Goal: Transaction & Acquisition: Obtain resource

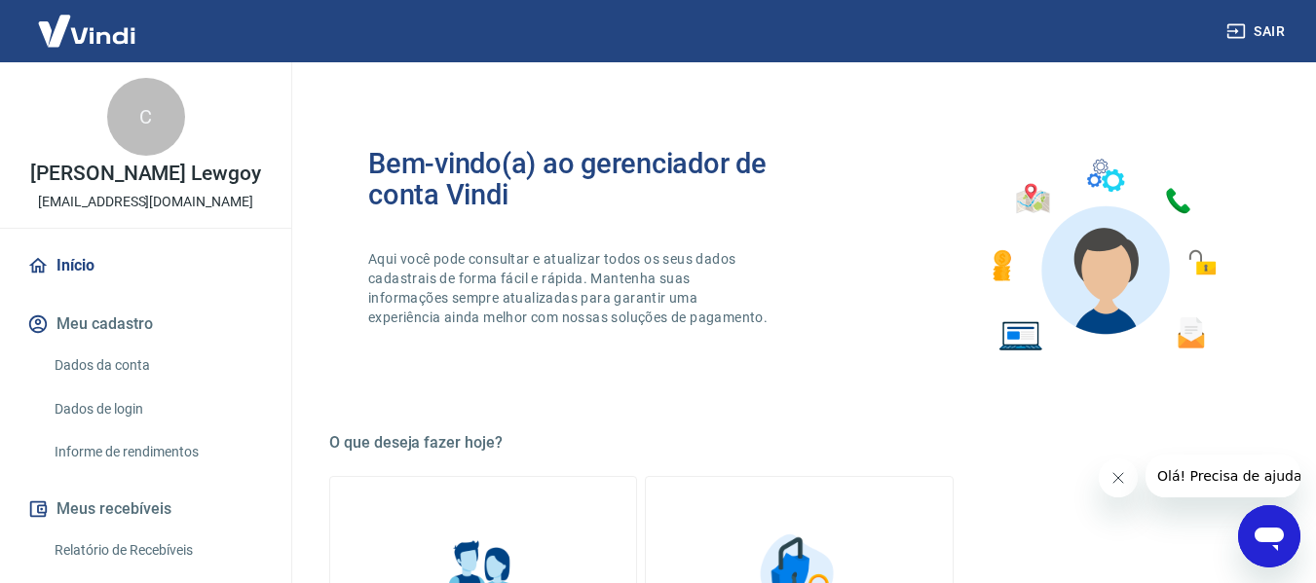
click at [100, 285] on link "Início" at bounding box center [145, 265] width 244 height 43
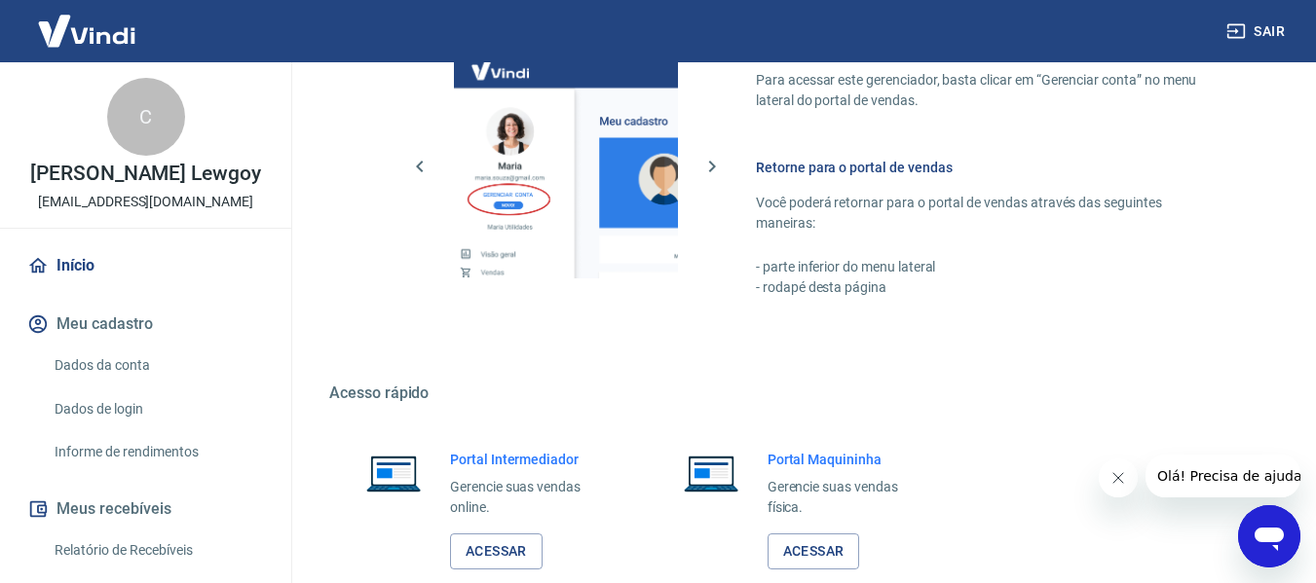
scroll to position [974, 0]
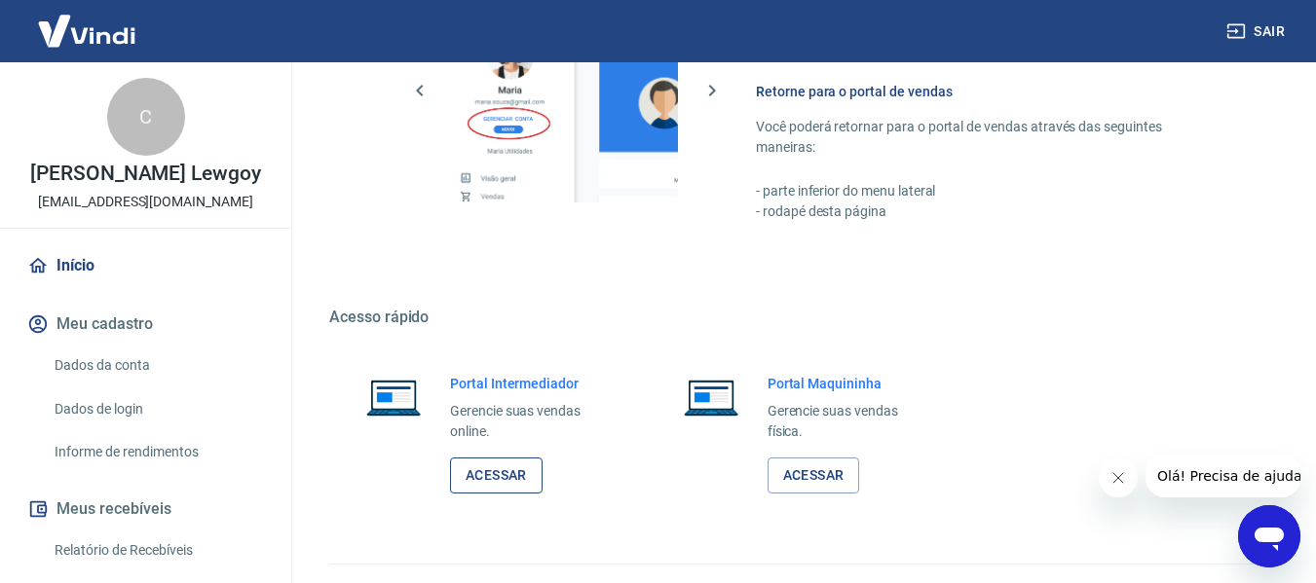
click at [499, 480] on link "Acessar" at bounding box center [496, 476] width 93 height 36
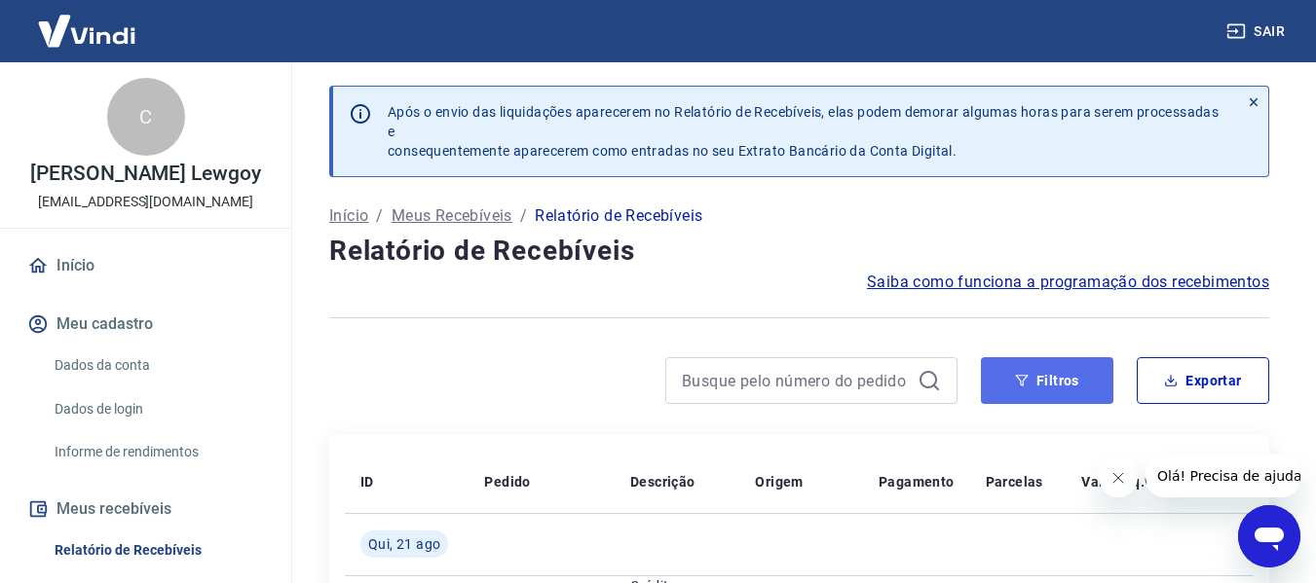
click at [1029, 374] on button "Filtros" at bounding box center [1047, 380] width 132 height 47
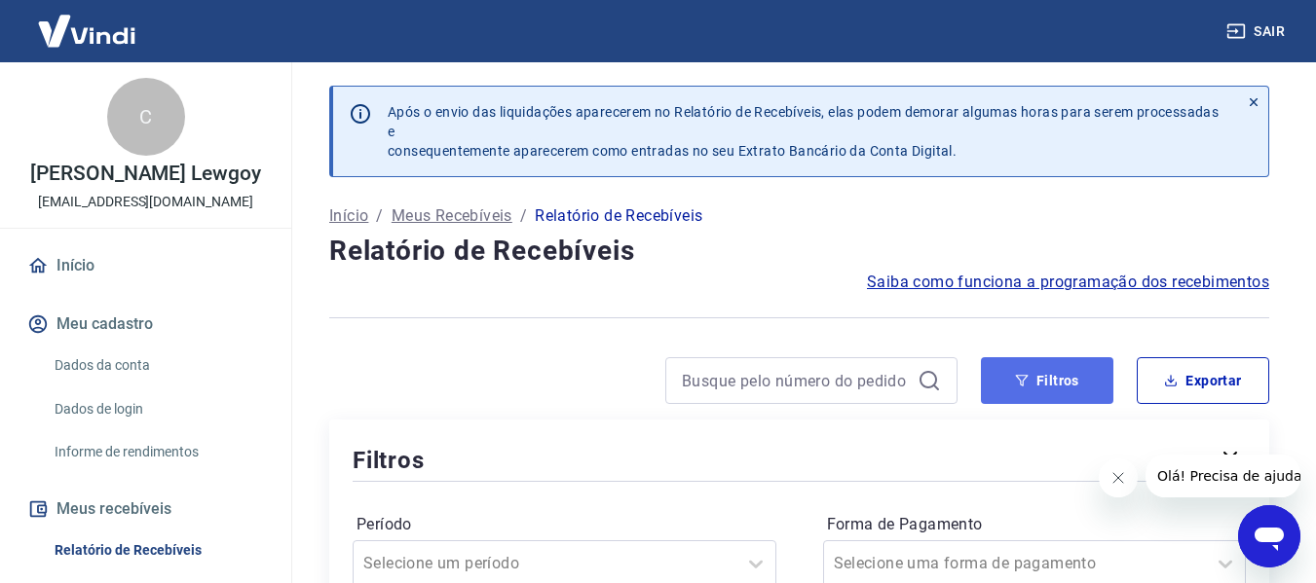
click at [1072, 390] on button "Filtros" at bounding box center [1047, 380] width 132 height 47
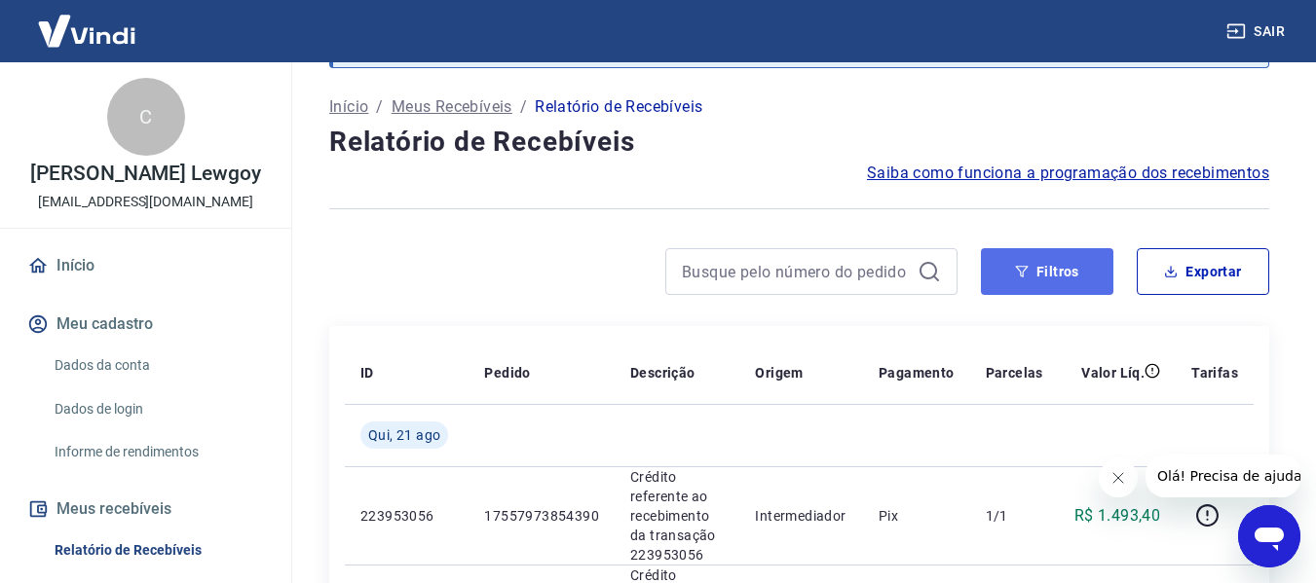
scroll to position [97, 0]
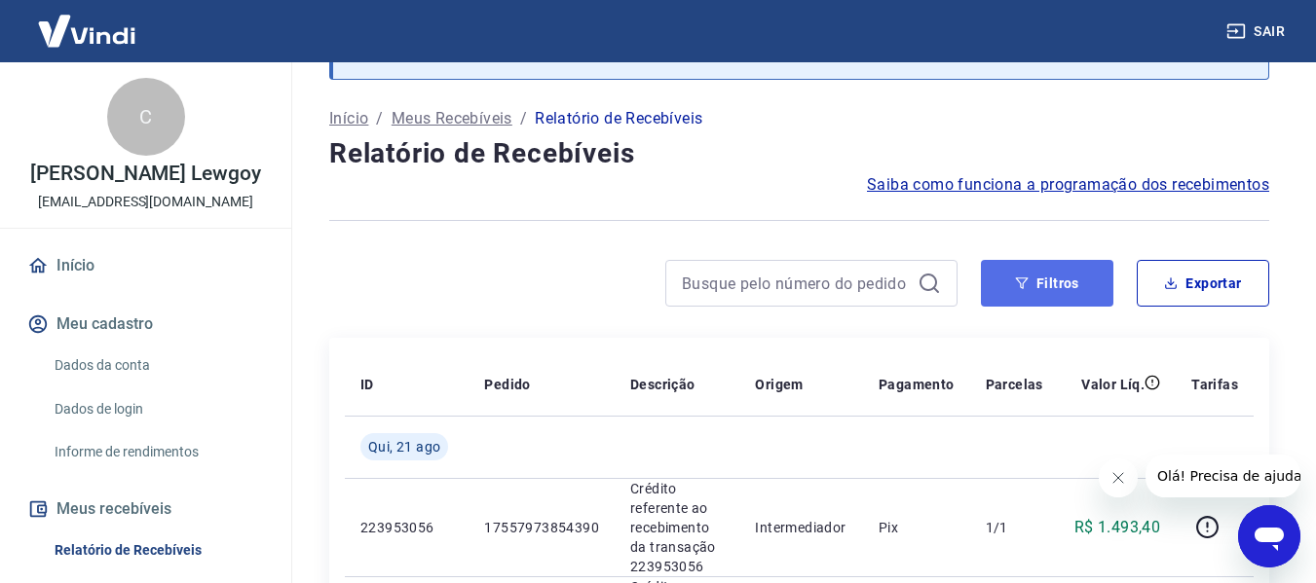
click at [1062, 284] on button "Filtros" at bounding box center [1047, 283] width 132 height 47
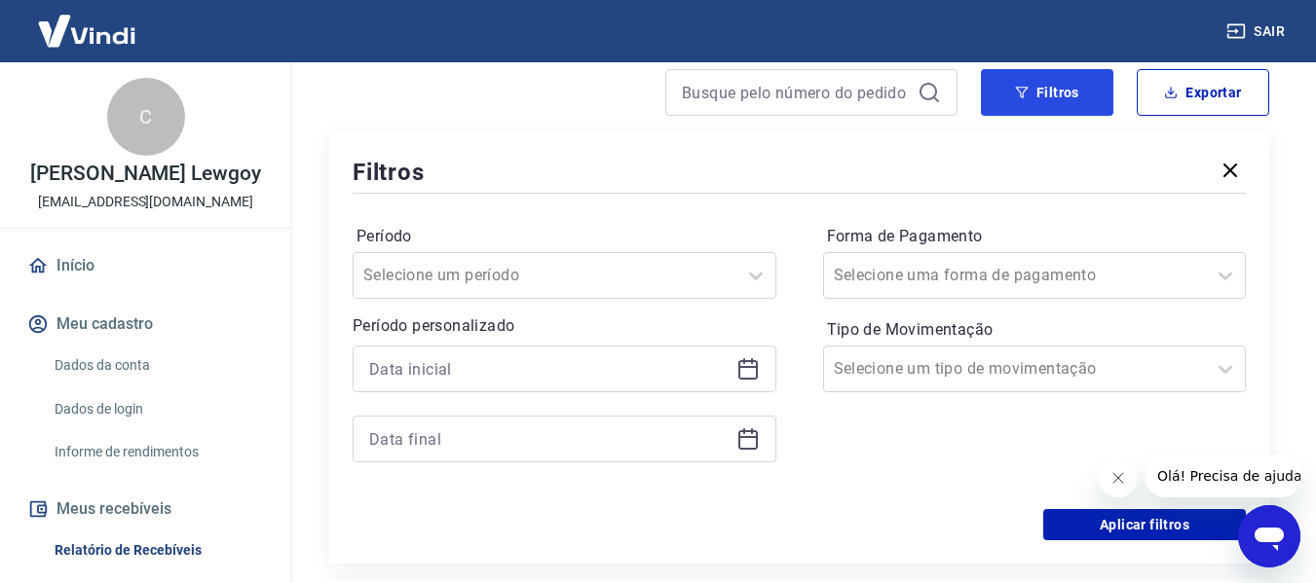
scroll to position [390, 0]
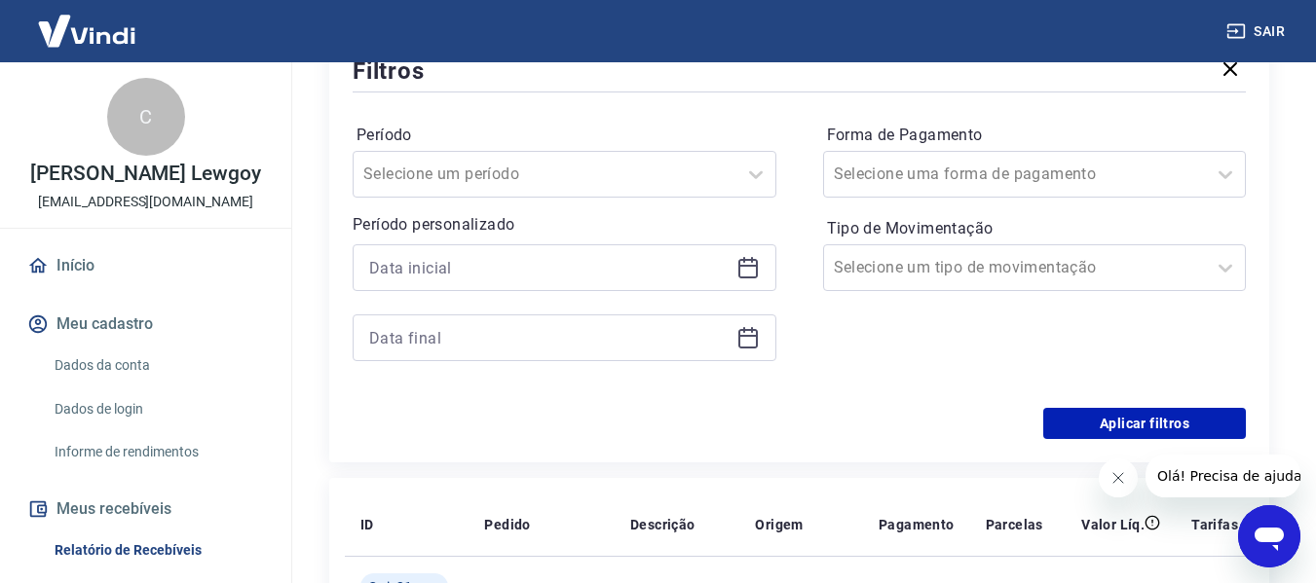
click at [743, 264] on icon at bounding box center [747, 267] width 23 height 23
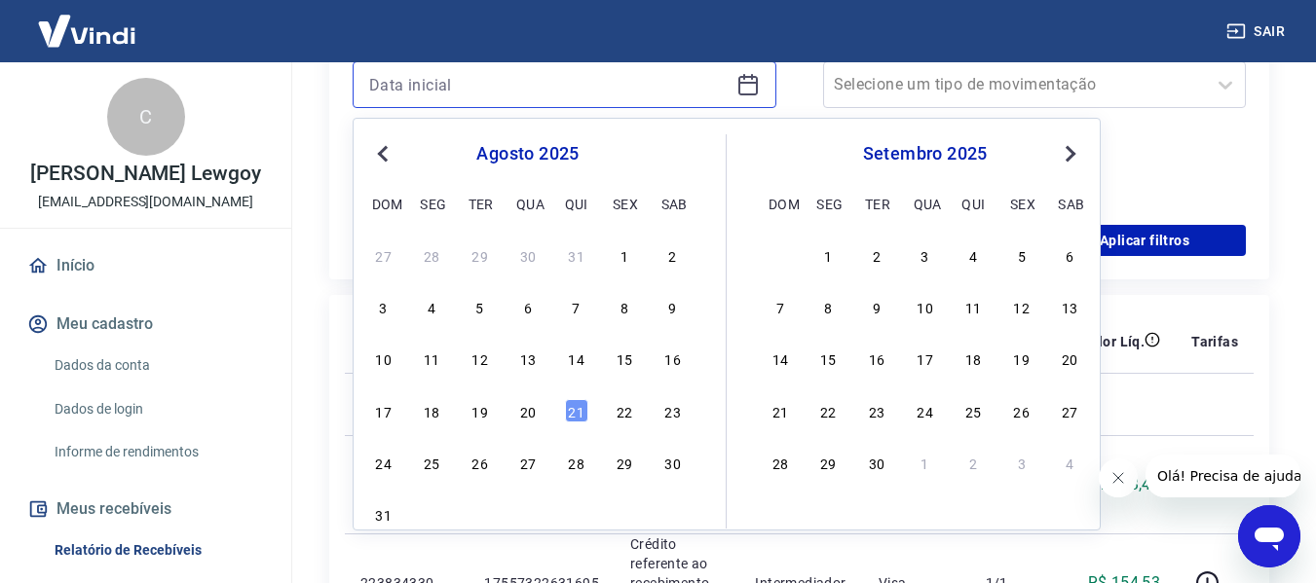
scroll to position [584, 0]
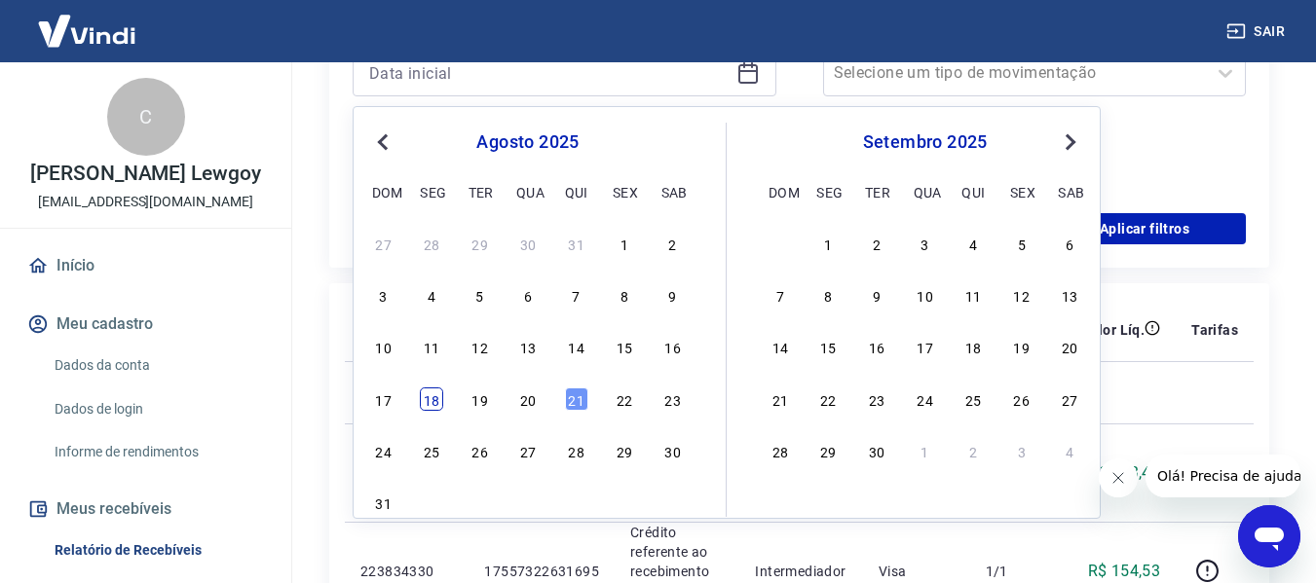
click at [432, 399] on div "18" at bounding box center [431, 399] width 23 height 23
type input "18/08/2025"
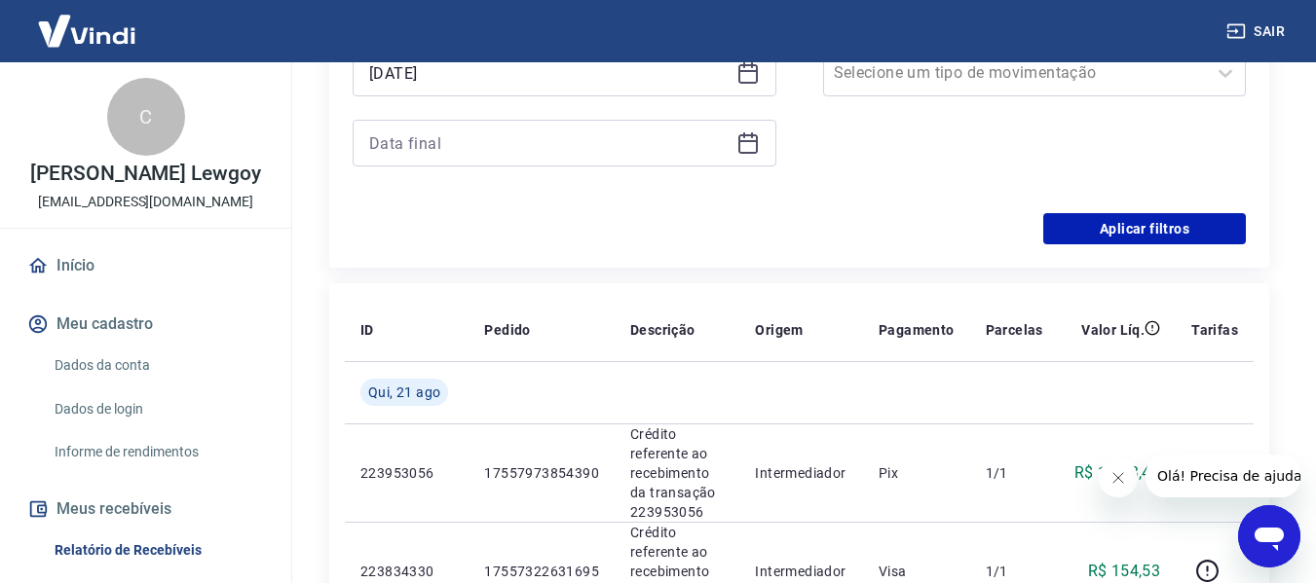
click at [744, 148] on icon at bounding box center [747, 142] width 23 height 23
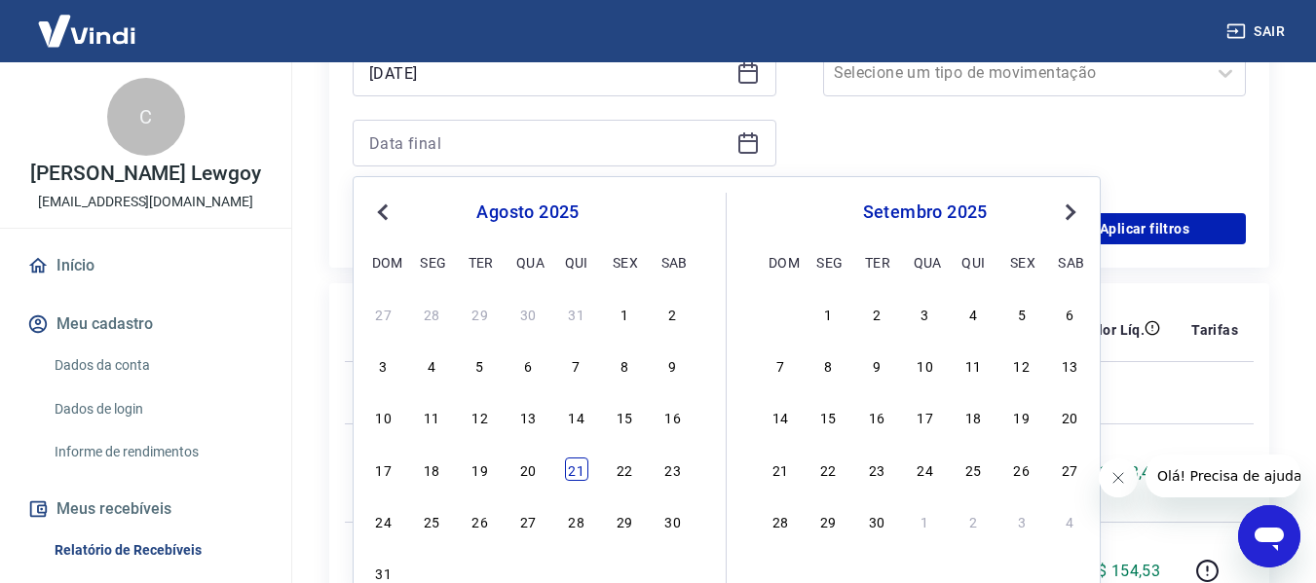
click at [576, 476] on div "21" at bounding box center [576, 469] width 23 height 23
type input "21/08/2025"
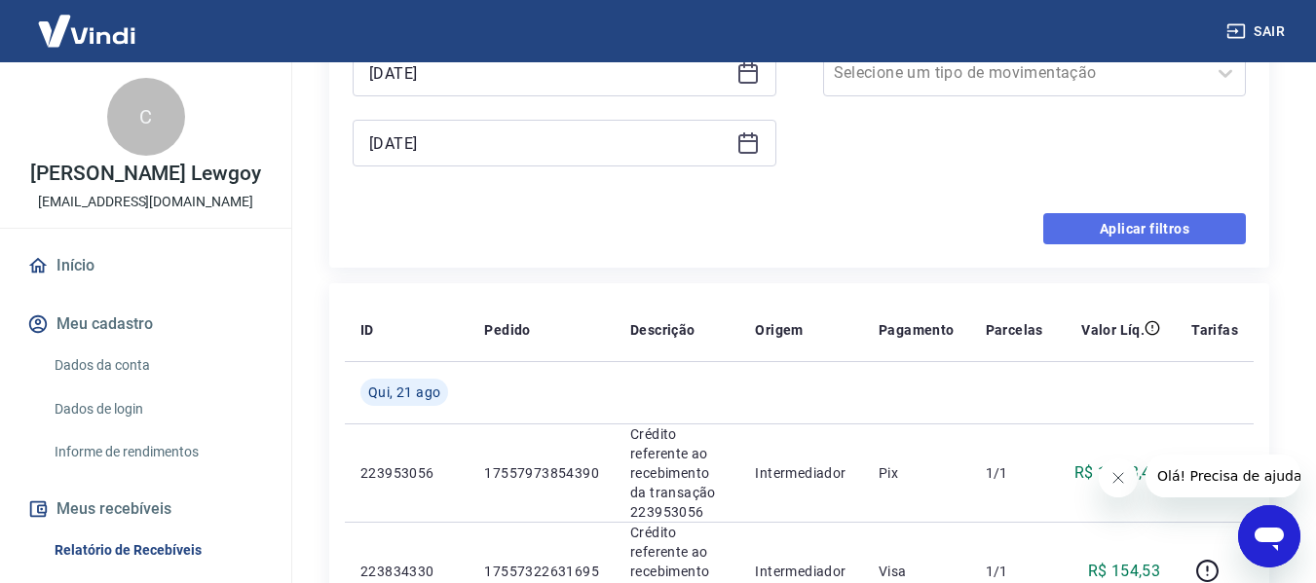
click at [1119, 234] on button "Aplicar filtros" at bounding box center [1144, 228] width 203 height 31
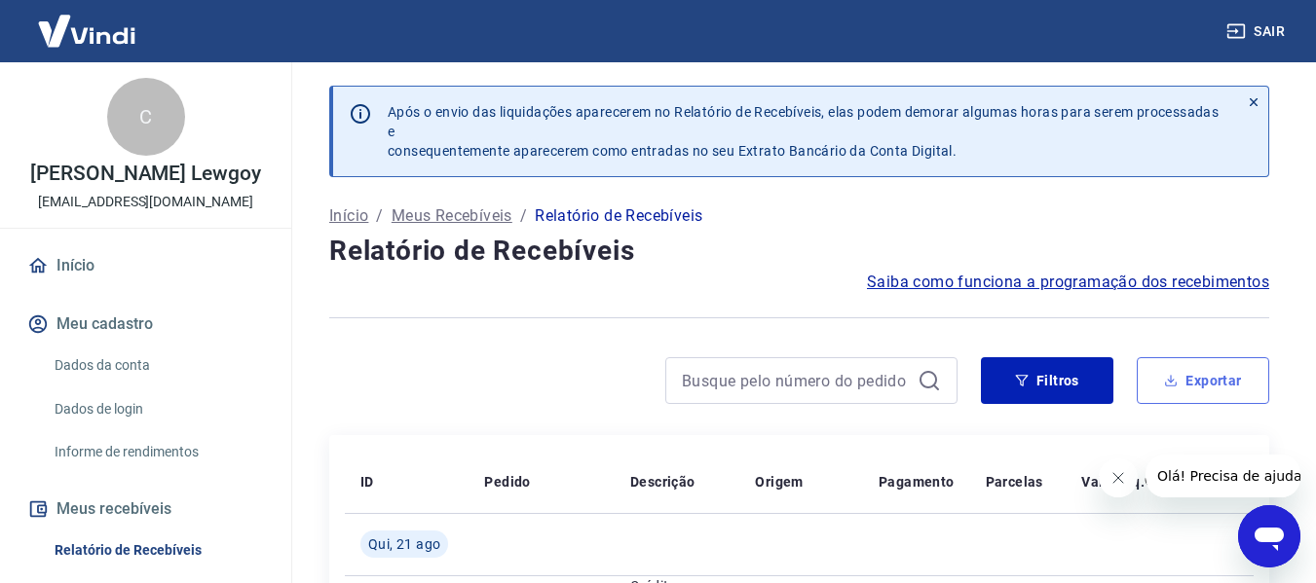
click at [1209, 390] on button "Exportar" at bounding box center [1202, 380] width 132 height 47
type input "18/08/2025"
type input "21/08/2025"
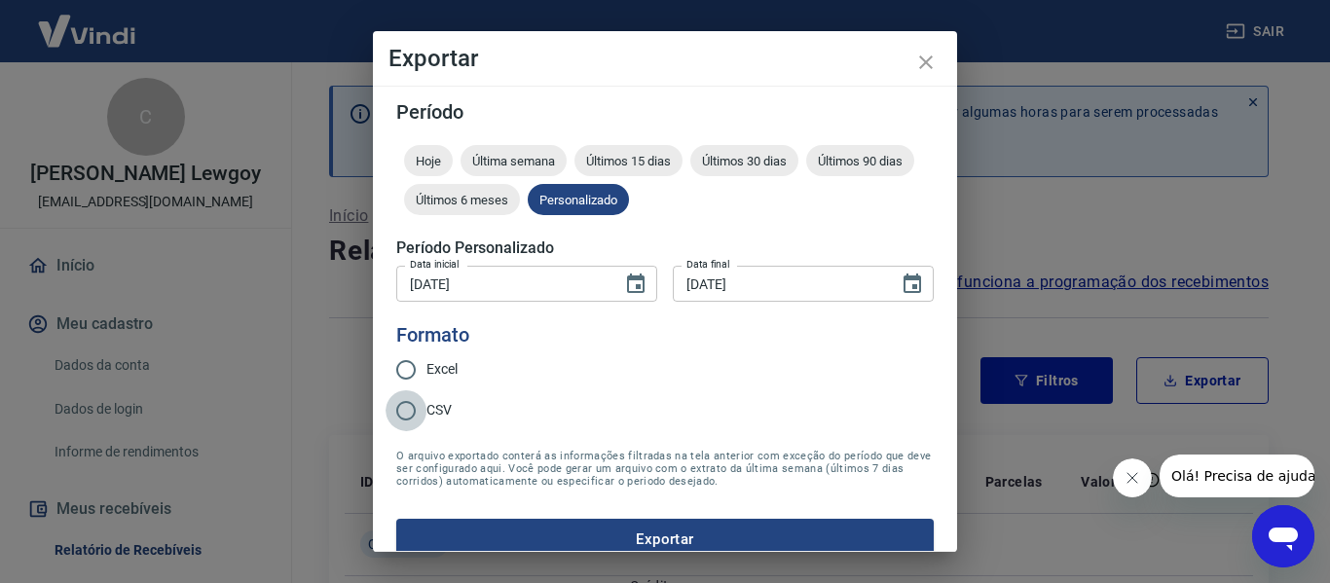
click at [424, 417] on input "CSV" at bounding box center [406, 410] width 41 height 41
radio input "true"
click at [615, 536] on button "Exportar" at bounding box center [665, 539] width 538 height 41
